Goal: Task Accomplishment & Management: Use online tool/utility

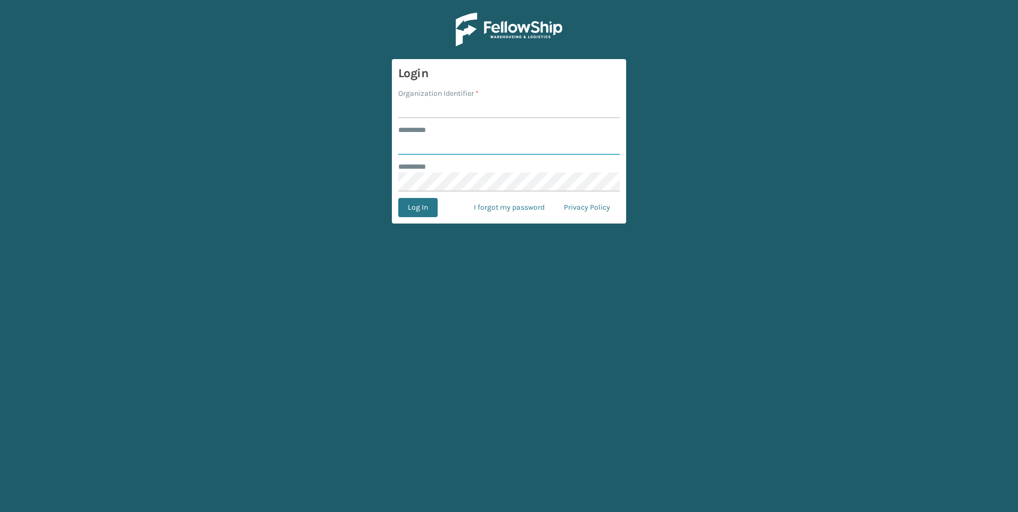
type input "*********"
click at [431, 209] on button "Log In" at bounding box center [417, 207] width 39 height 19
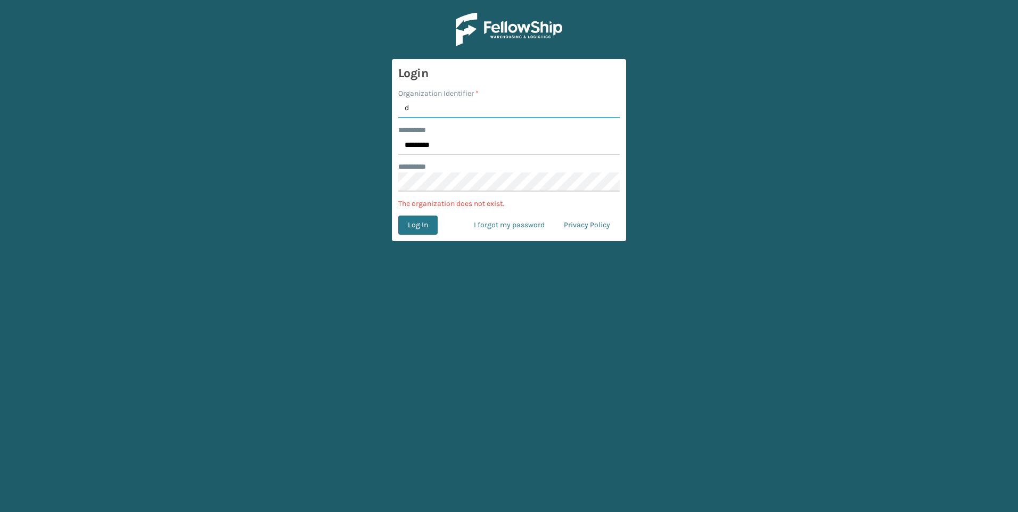
click at [421, 111] on input "d" at bounding box center [508, 108] width 221 height 19
type input "[GEOGRAPHIC_DATA]"
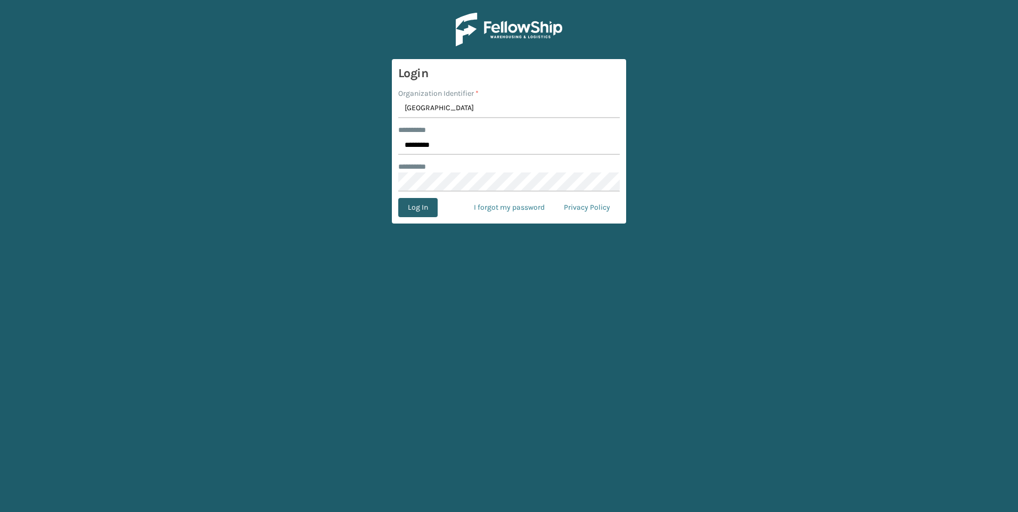
click at [425, 203] on button "Log In" at bounding box center [417, 207] width 39 height 19
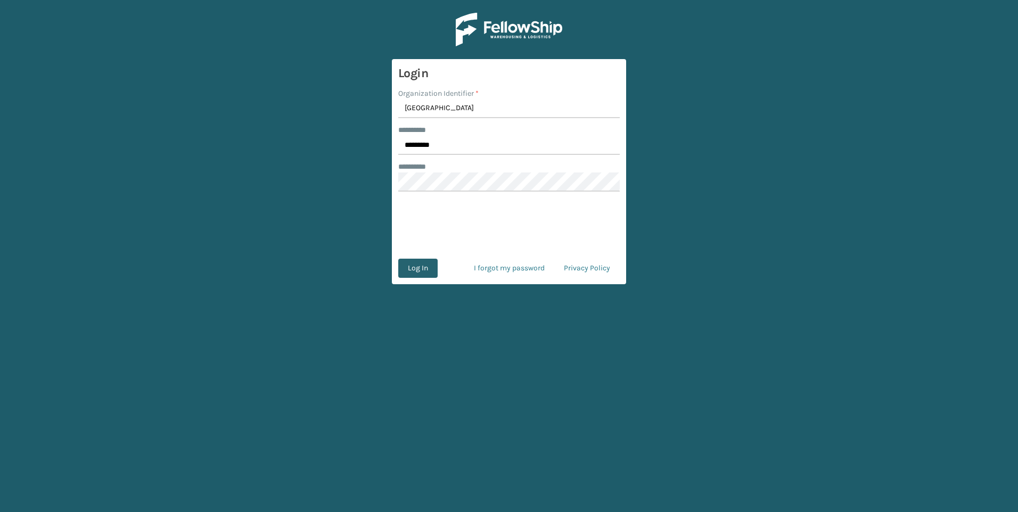
click at [422, 271] on button "Log In" at bounding box center [417, 268] width 39 height 19
